Goal: Contribute content: Contribute content

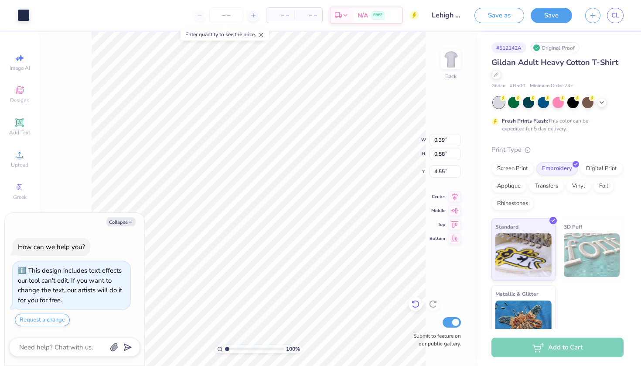
type textarea "x"
type input "0.31"
type input "0.47"
type input "4.66"
type textarea "x"
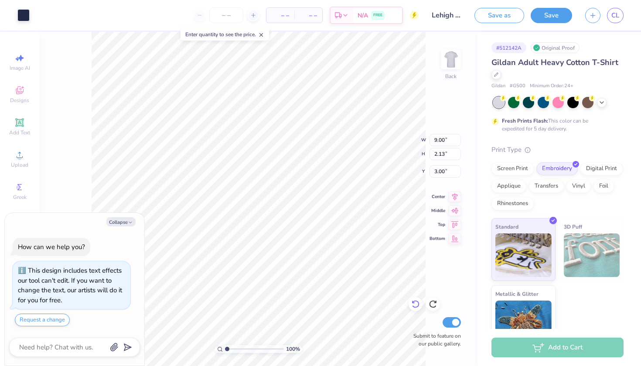
type input "3.98"
click at [122, 222] on button "Collapse" at bounding box center [120, 221] width 29 height 9
type textarea "x"
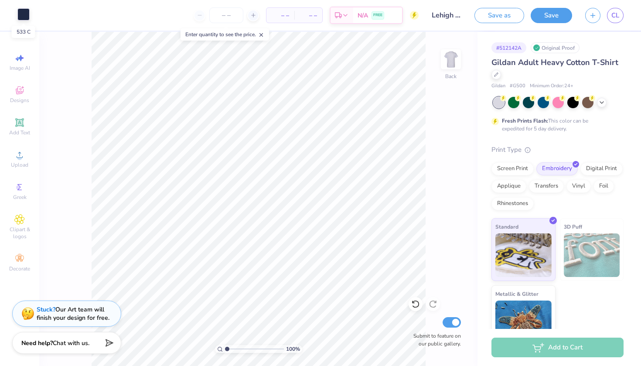
click at [20, 15] on div at bounding box center [23, 14] width 12 height 12
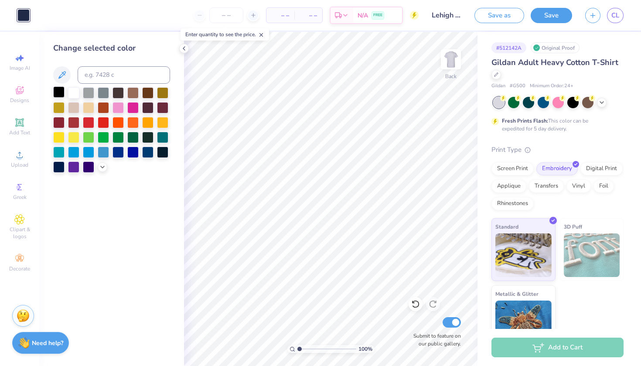
click at [58, 92] on div at bounding box center [58, 91] width 11 height 11
click at [120, 156] on div at bounding box center [117, 151] width 11 height 11
click at [117, 154] on div at bounding box center [117, 151] width 11 height 11
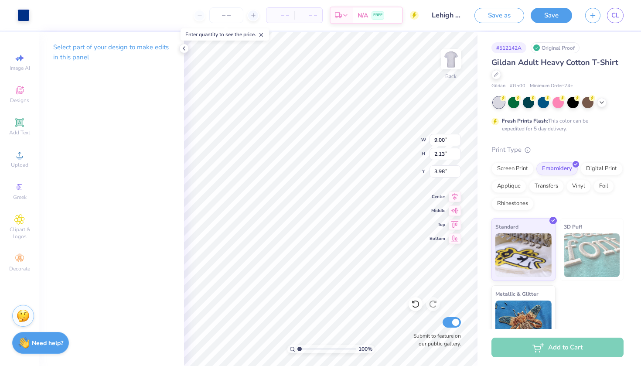
type input "10.86"
type input "2.57"
type input "4.01"
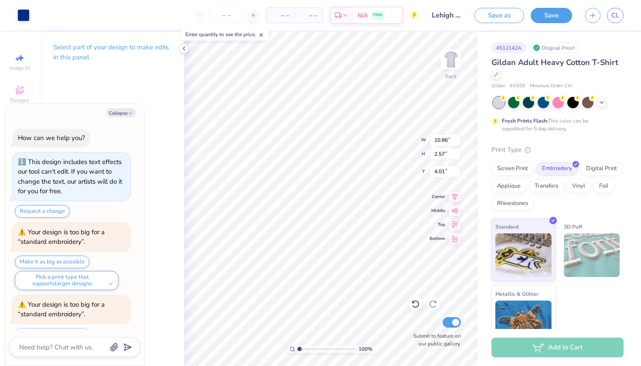
scroll to position [34, 0]
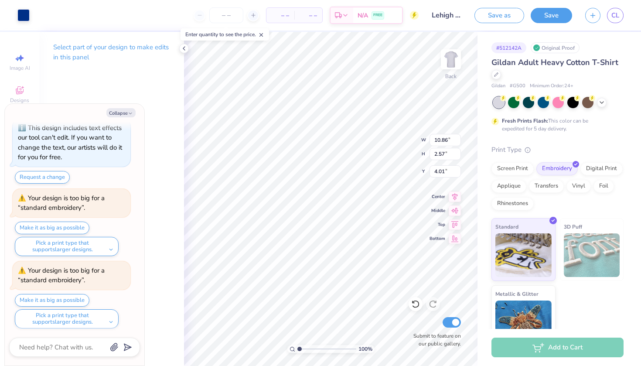
type textarea "x"
type input "11.83"
type input "2.80"
type input "3.78"
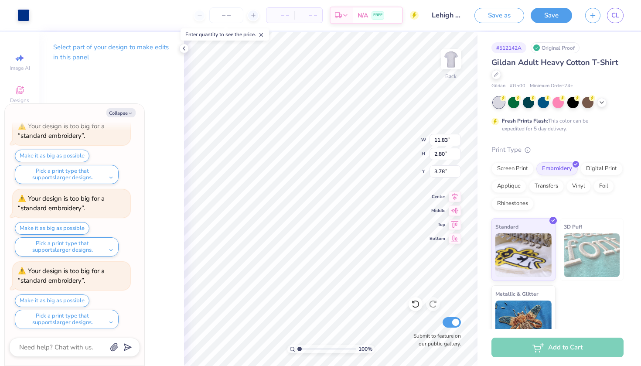
type textarea "x"
type input "4.38"
click at [544, 17] on button "Save" at bounding box center [550, 14] width 41 height 15
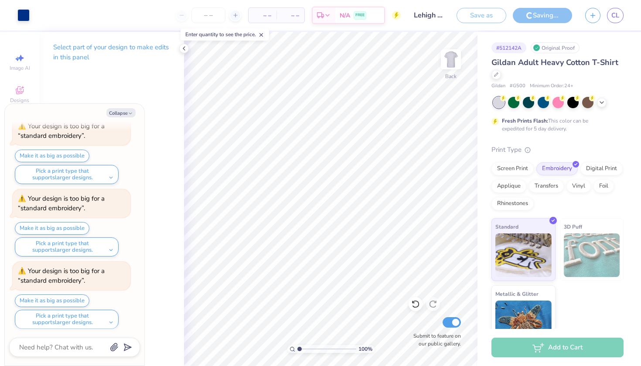
type textarea "x"
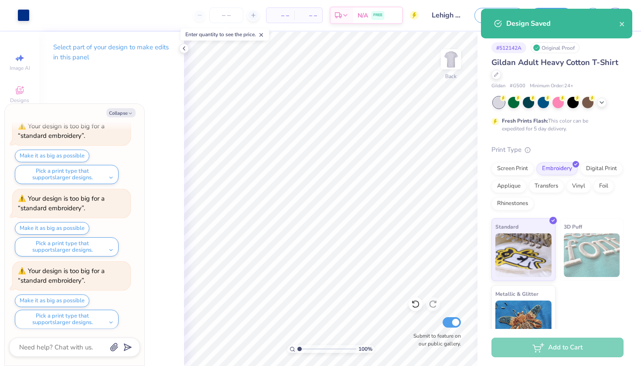
click at [628, 20] on div "Design Saved" at bounding box center [556, 24] width 151 height 30
click at [622, 20] on icon "close" at bounding box center [622, 23] width 6 height 7
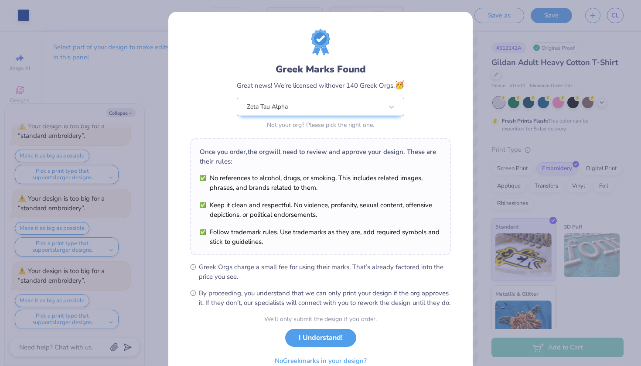
click at [622, 13] on div "Design Saved" at bounding box center [556, 27] width 155 height 40
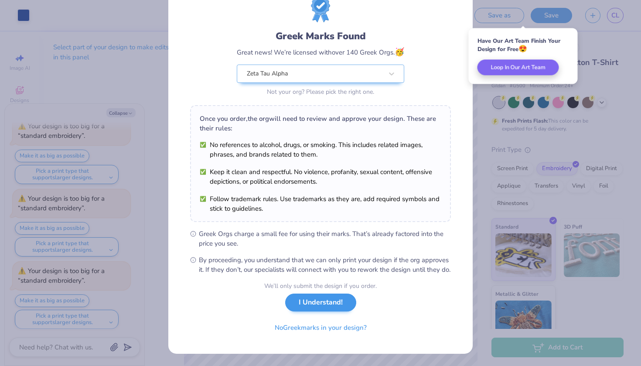
scroll to position [44, 0]
click at [312, 303] on button "I Understand!" at bounding box center [320, 302] width 71 height 18
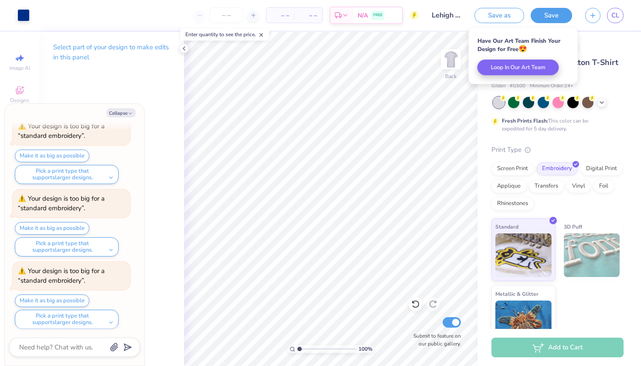
scroll to position [0, 0]
click at [613, 17] on span "CL" at bounding box center [615, 15] width 8 height 10
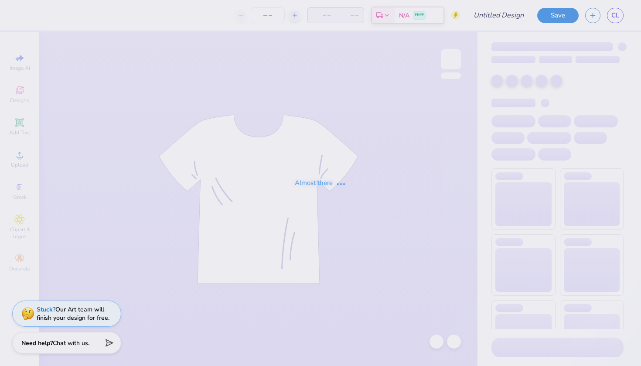
type input "panhel"
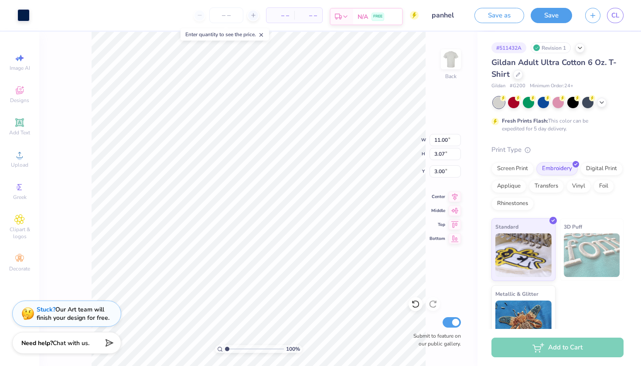
type input "3.69"
click at [437, 89] on div "100 % Back W 11.00 11.00 " H 3.07 3.07 " Y 3.69 3.69 " Center Middle Top Bottom…" at bounding box center [258, 199] width 438 height 334
click at [601, 102] on icon at bounding box center [601, 101] width 7 height 7
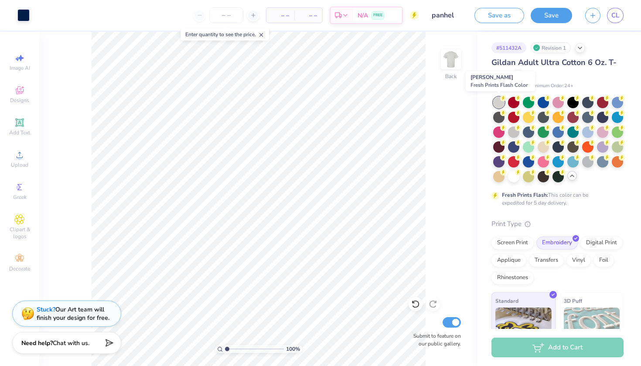
click at [498, 98] on div at bounding box center [498, 102] width 11 height 11
click at [512, 134] on div at bounding box center [513, 130] width 11 height 11
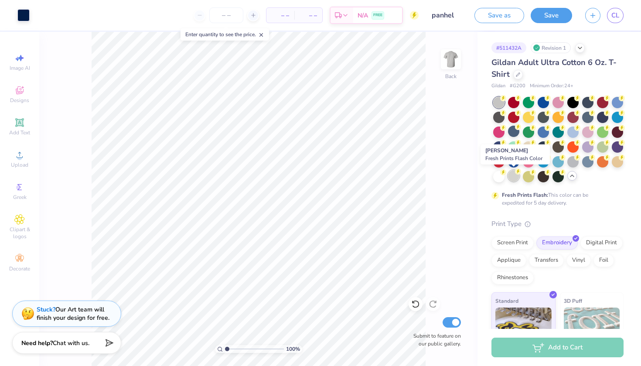
click at [514, 174] on div at bounding box center [513, 175] width 11 height 11
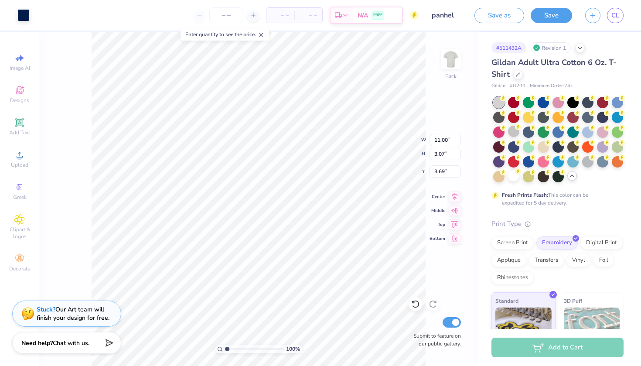
type input "11.36"
type input "3.17"
type input "3.59"
type input "3.63"
click at [546, 14] on button "Save" at bounding box center [550, 14] width 41 height 15
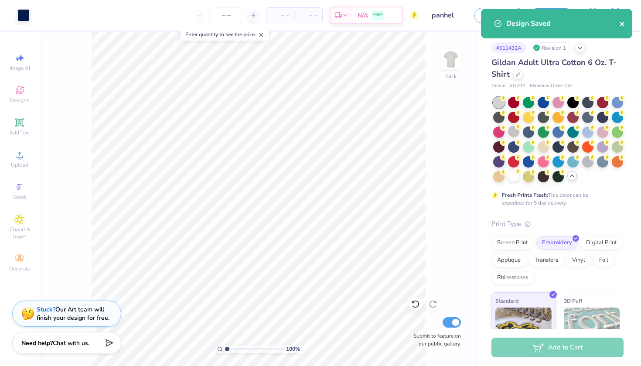
click at [619, 24] on icon "close" at bounding box center [622, 23] width 6 height 7
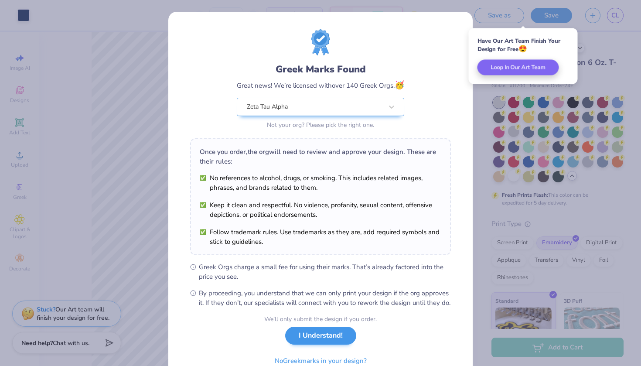
click at [303, 344] on button "I Understand!" at bounding box center [320, 335] width 71 height 18
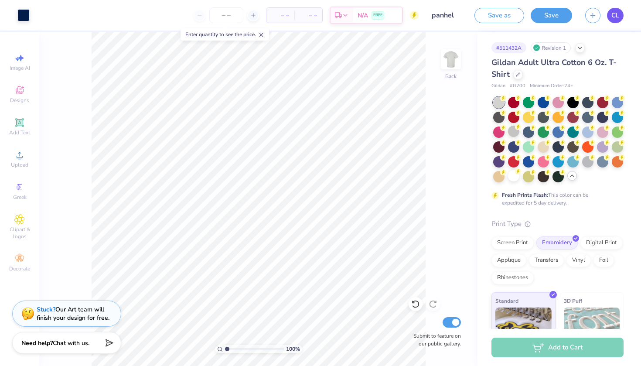
click at [610, 15] on link "CL" at bounding box center [615, 15] width 17 height 15
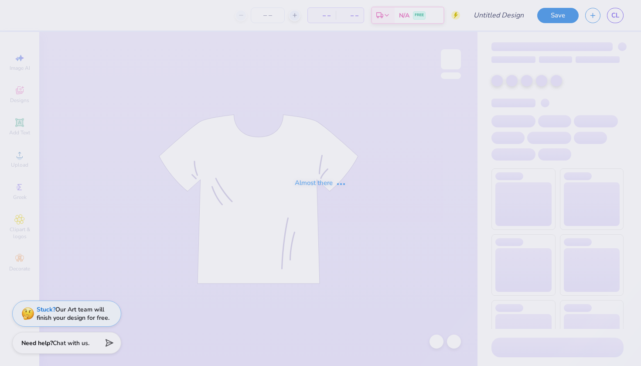
type input "sweatshirt"
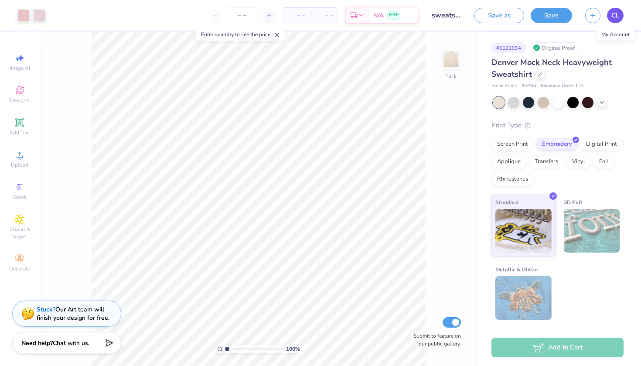
click at [611, 16] on span "CL" at bounding box center [615, 15] width 8 height 10
